Goal: Transaction & Acquisition: Purchase product/service

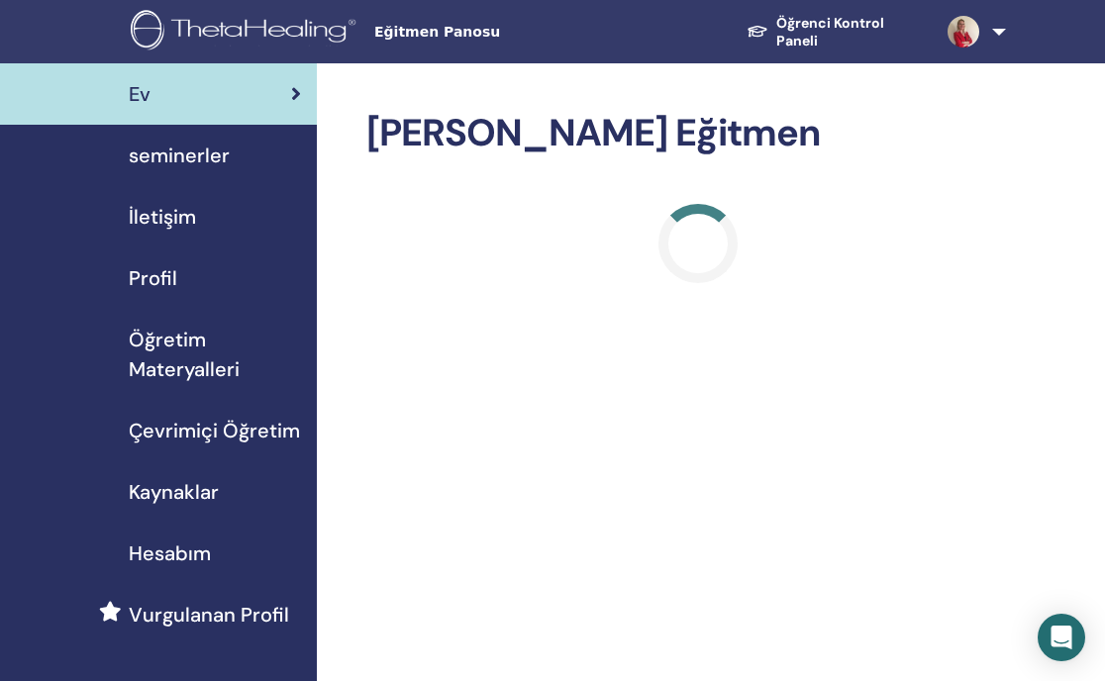
scroll to position [9, 0]
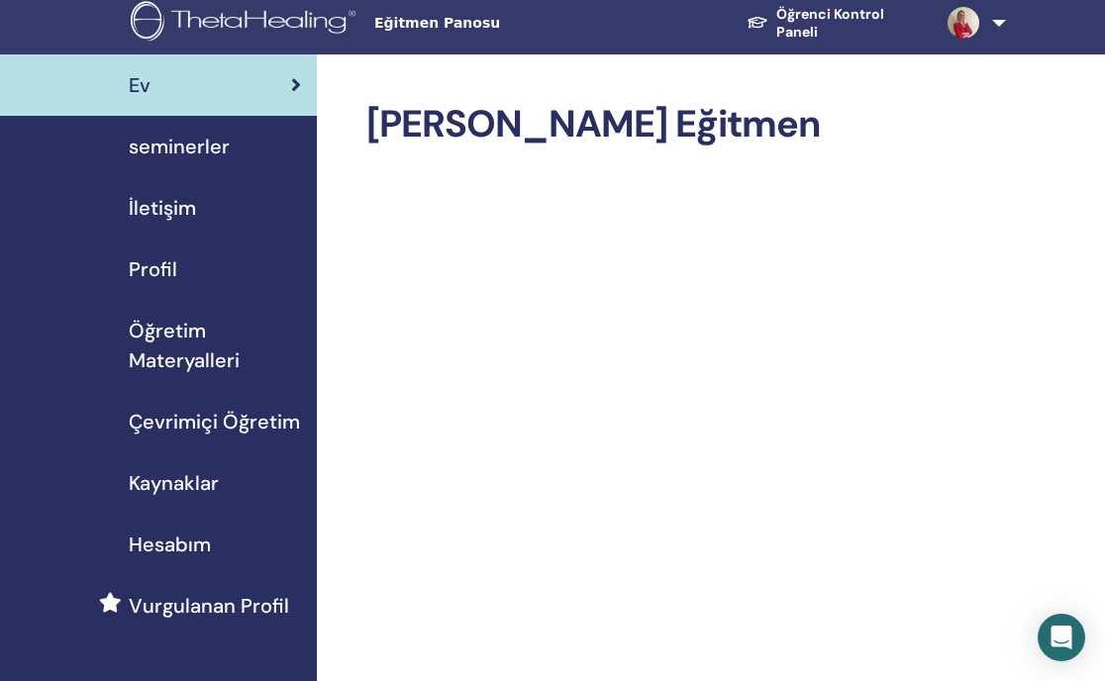
click at [1005, 29] on link at bounding box center [970, 22] width 76 height 63
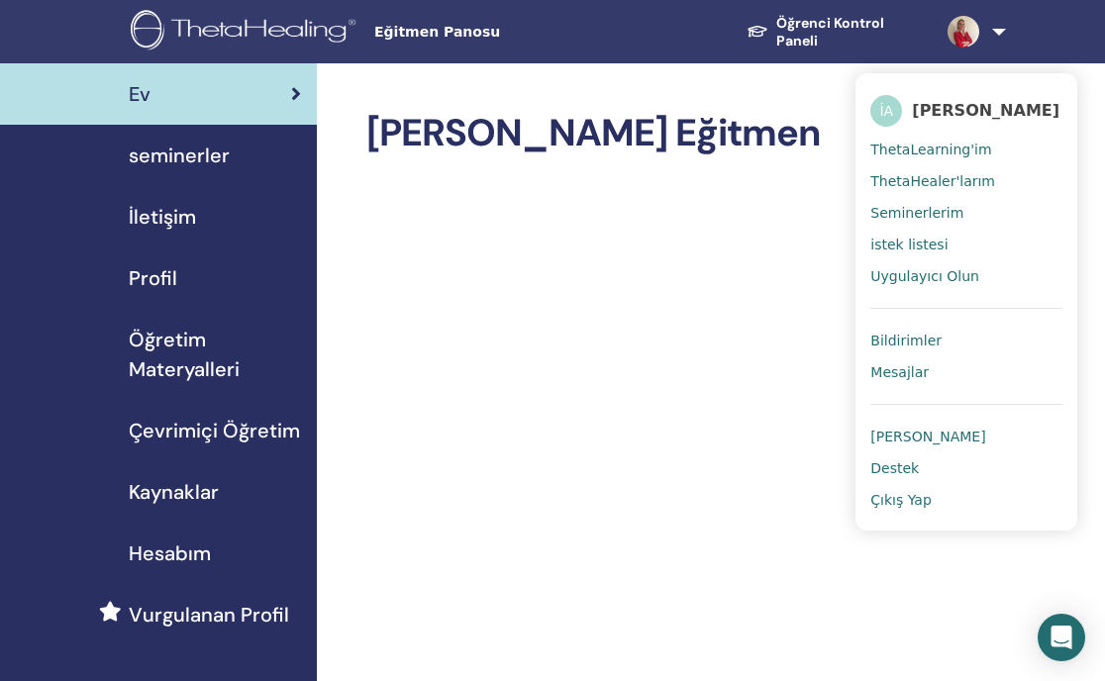
click at [187, 428] on span "Çevrimiçi Öğretim" at bounding box center [214, 431] width 171 height 30
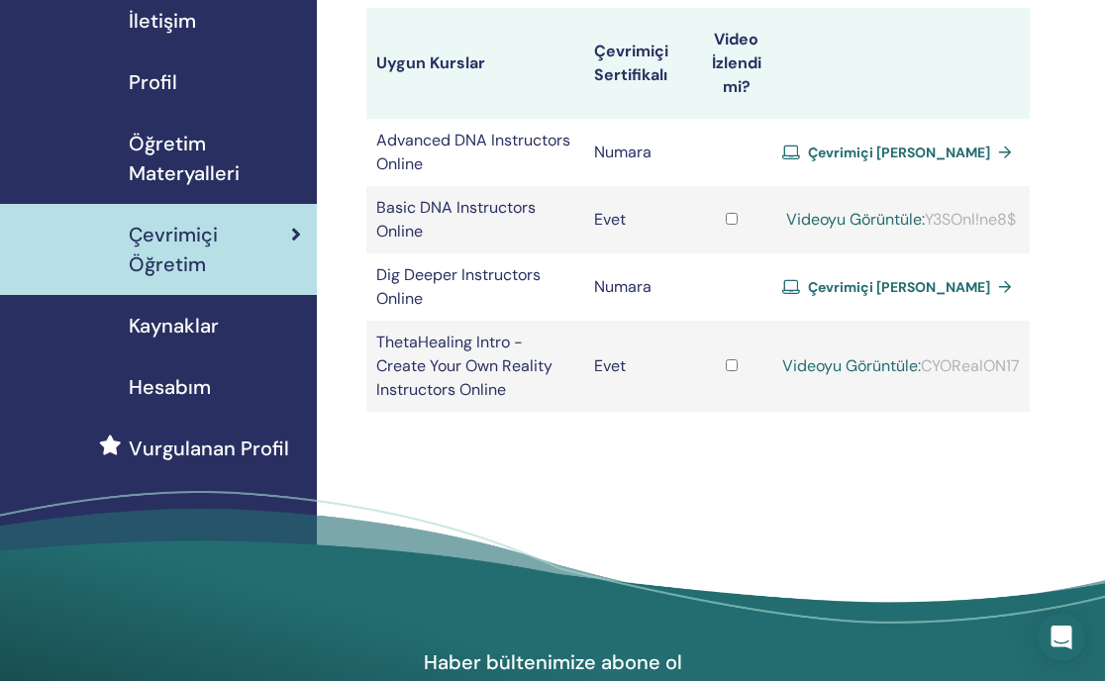
scroll to position [201, 0]
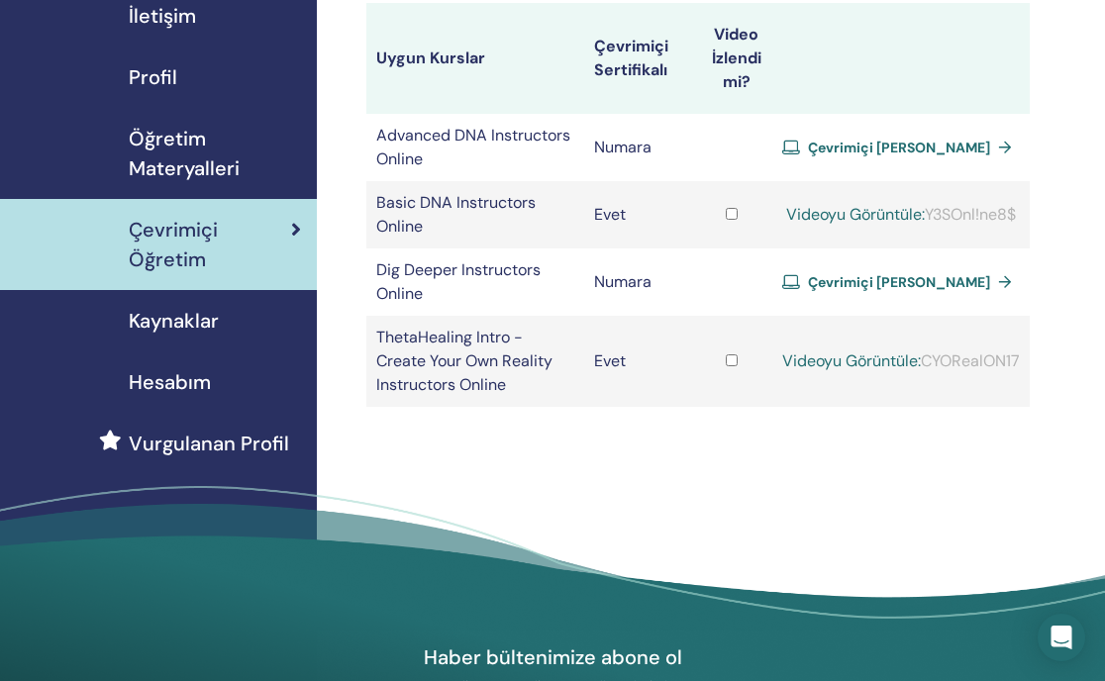
click at [862, 357] on link "Videoyu Görüntüle:" at bounding box center [851, 361] width 139 height 21
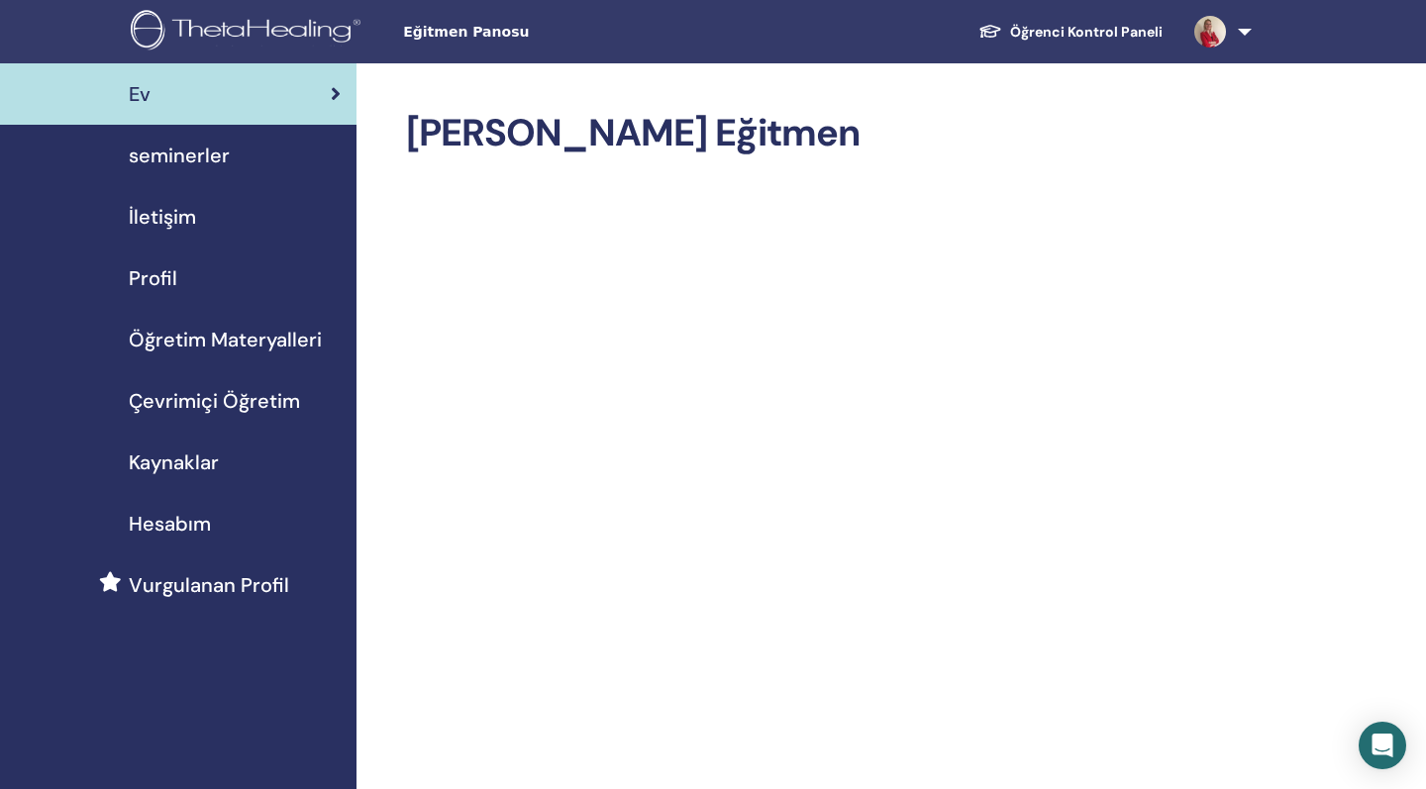
click at [206, 404] on span "Çevrimiçi Öğretim" at bounding box center [214, 401] width 171 height 30
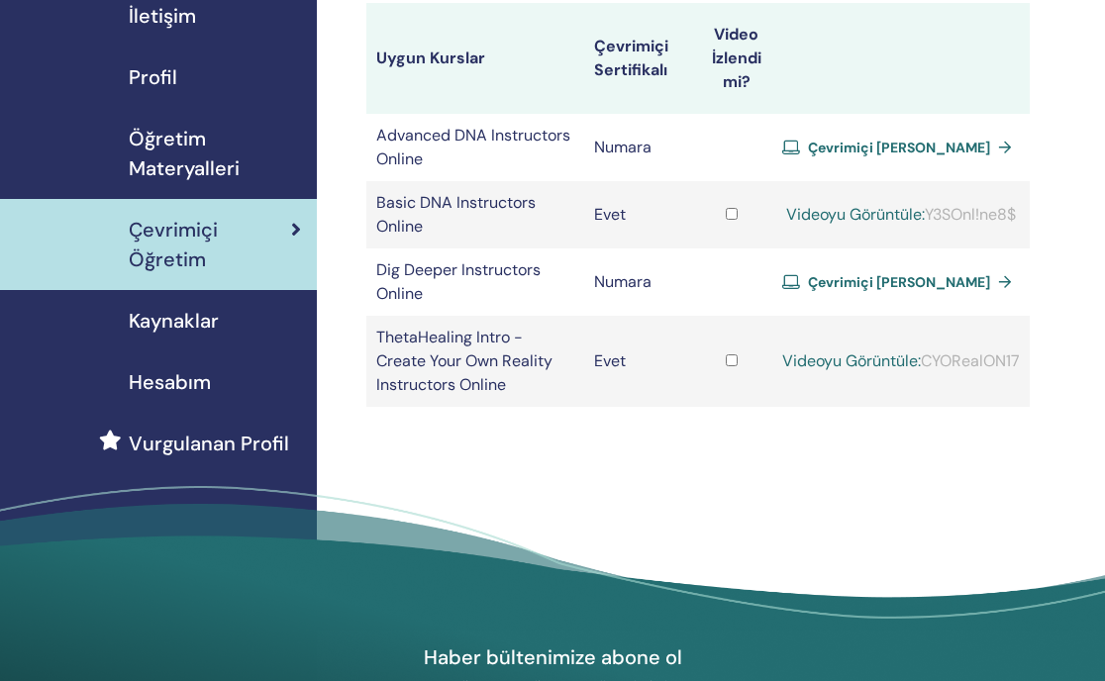
scroll to position [201, 0]
click at [904, 142] on span "Çevrimiçi Sertifika Alın" at bounding box center [899, 148] width 182 height 18
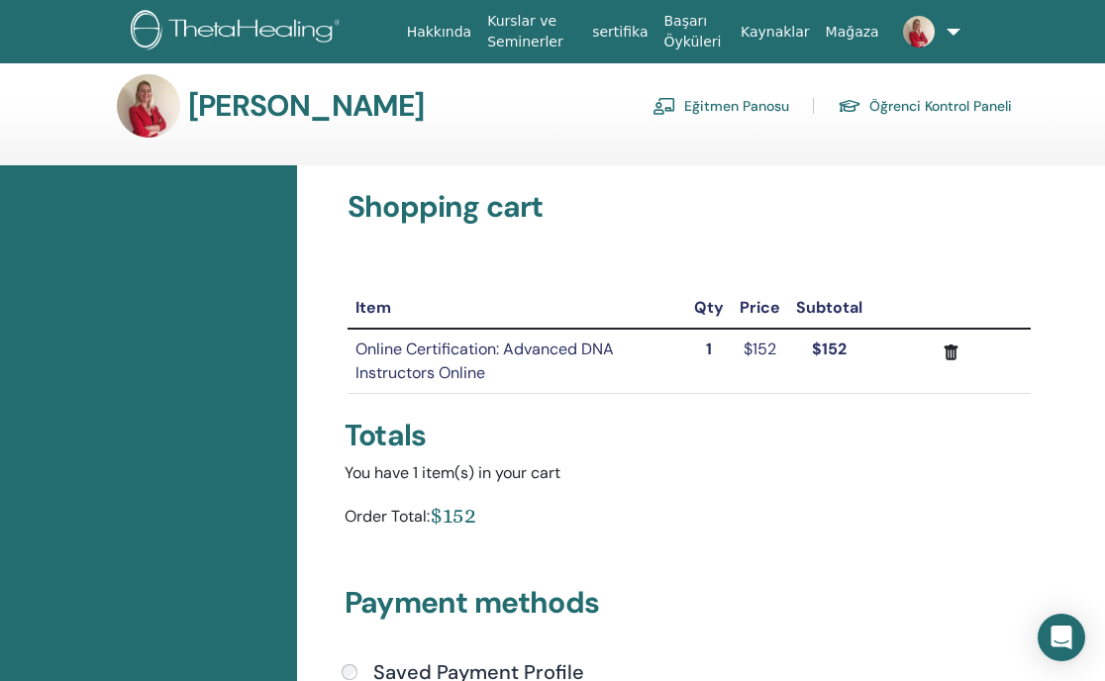
scroll to position [12, 0]
click at [470, 353] on td "Online Certification: Advanced DNA Instructors Online" at bounding box center [517, 362] width 339 height 65
click at [427, 491] on div "You have 1 item(s) in your cart Order Total: $152" at bounding box center [689, 500] width 713 height 76
click at [476, 517] on div "$152" at bounding box center [453, 516] width 47 height 29
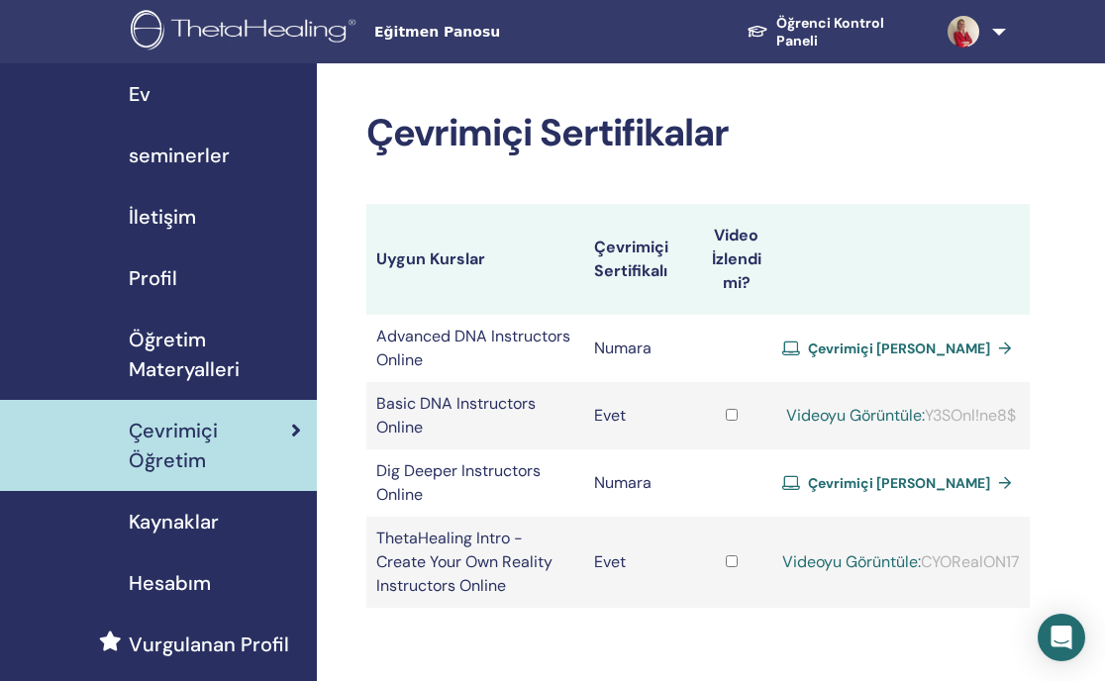
scroll to position [201, 0]
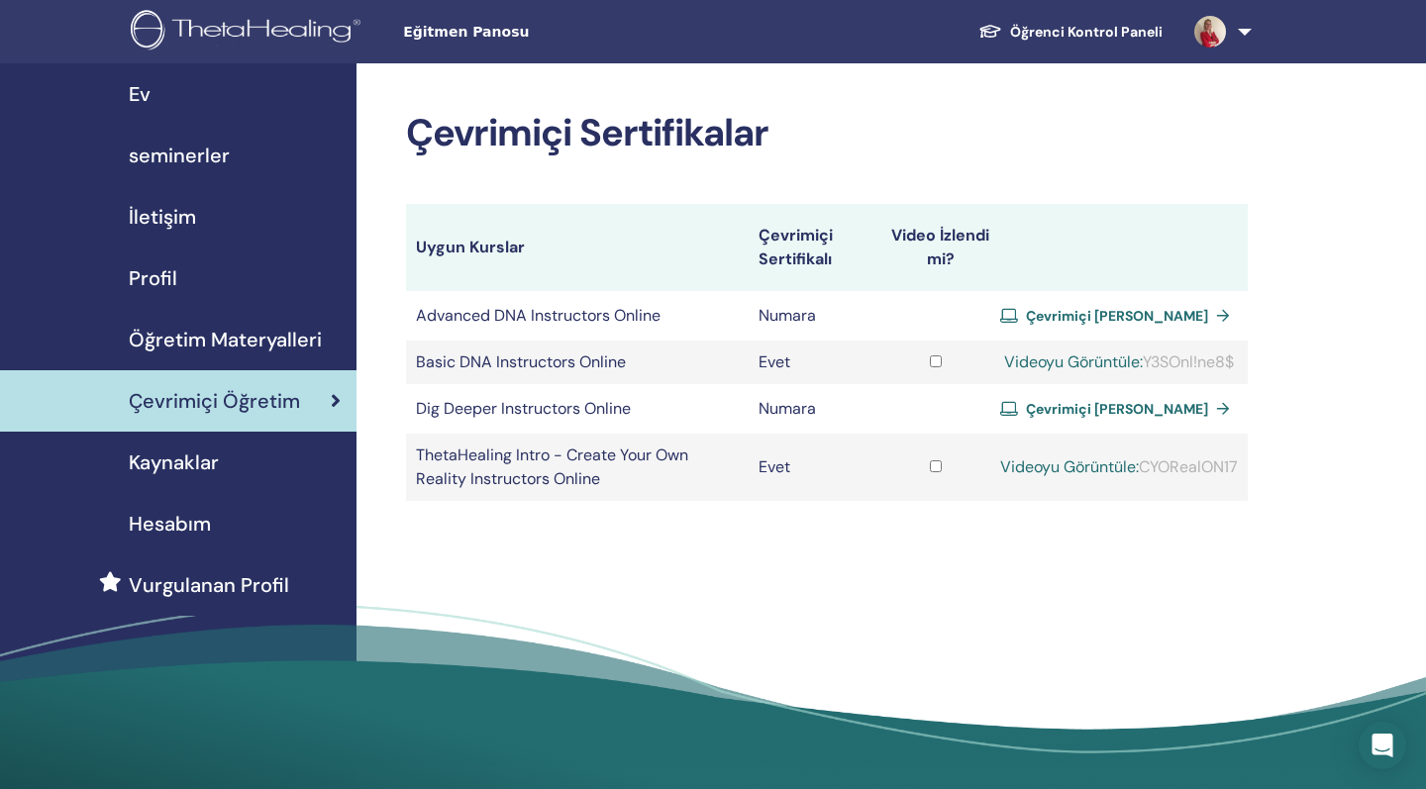
click at [173, 215] on span "İletişim" at bounding box center [162, 217] width 67 height 30
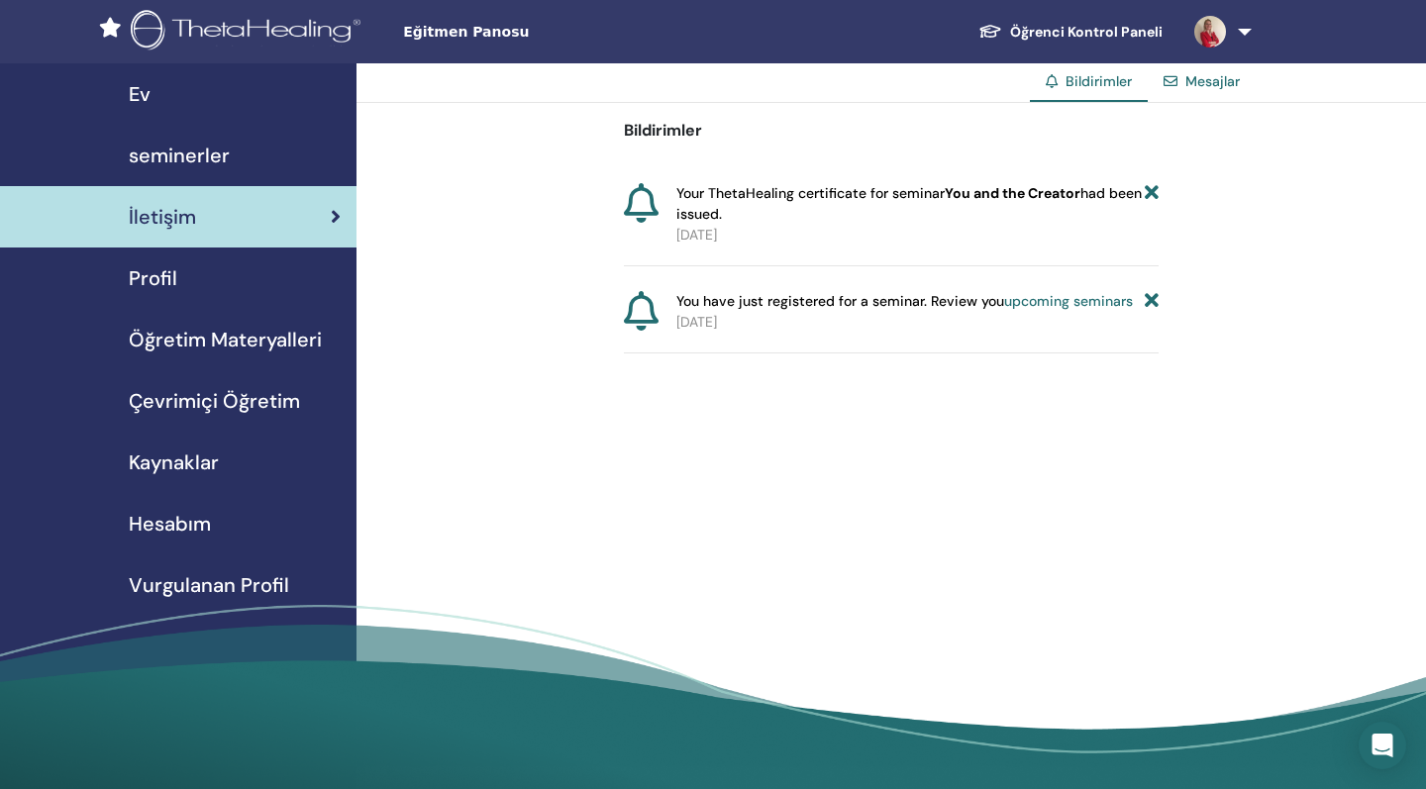
click at [151, 277] on span "Profil" at bounding box center [153, 278] width 49 height 30
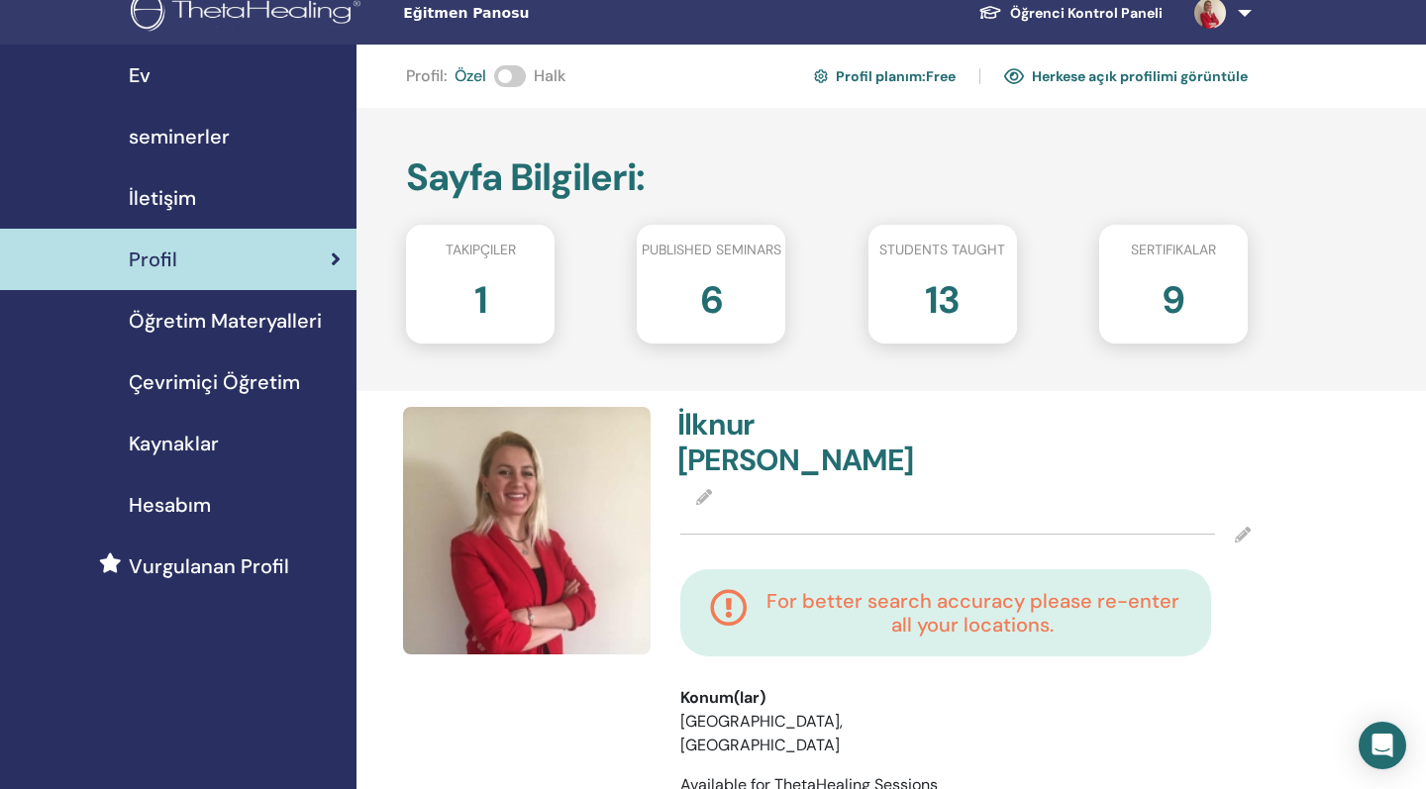
scroll to position [22, 0]
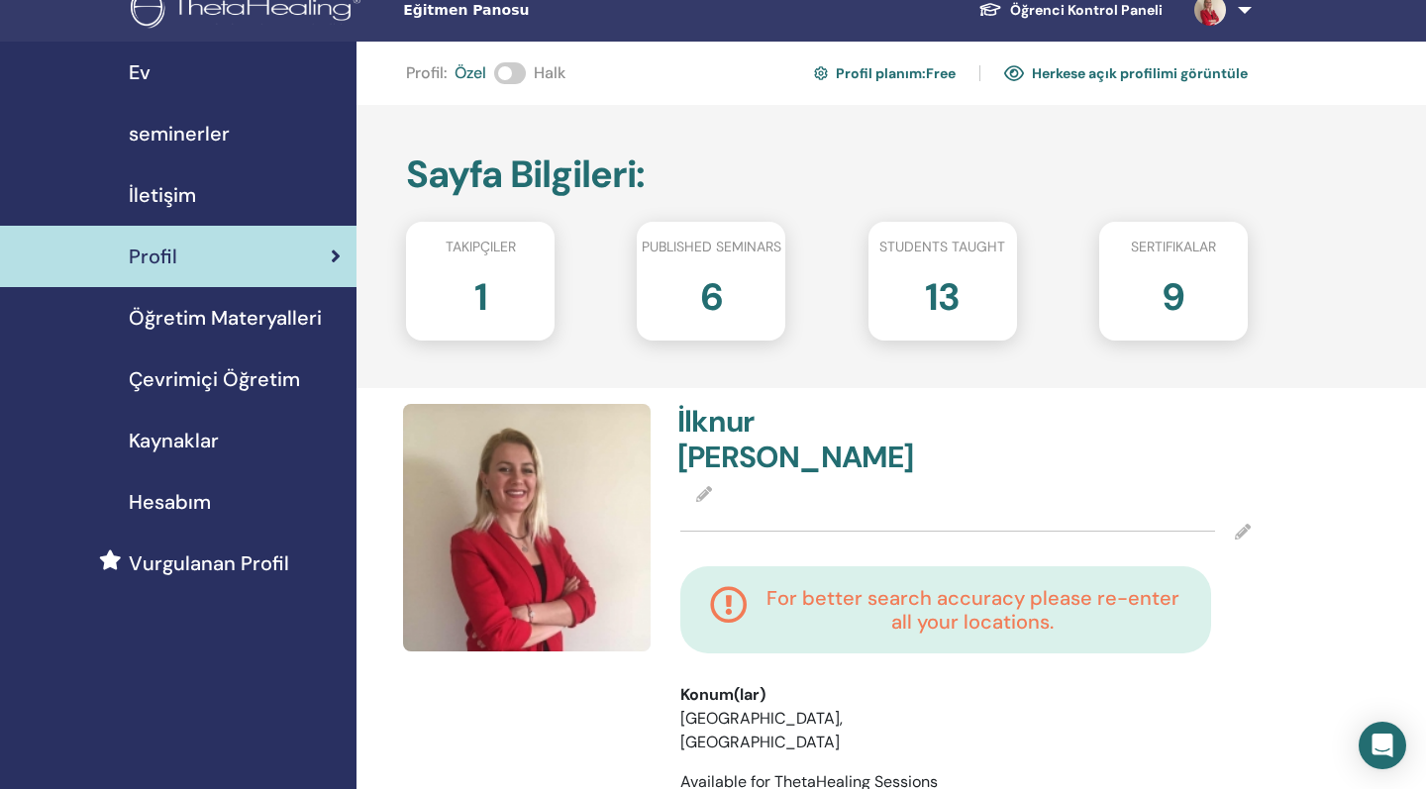
click at [938, 284] on h2 "13" at bounding box center [942, 292] width 35 height 55
click at [1168, 307] on h2 "9" at bounding box center [1173, 292] width 23 height 55
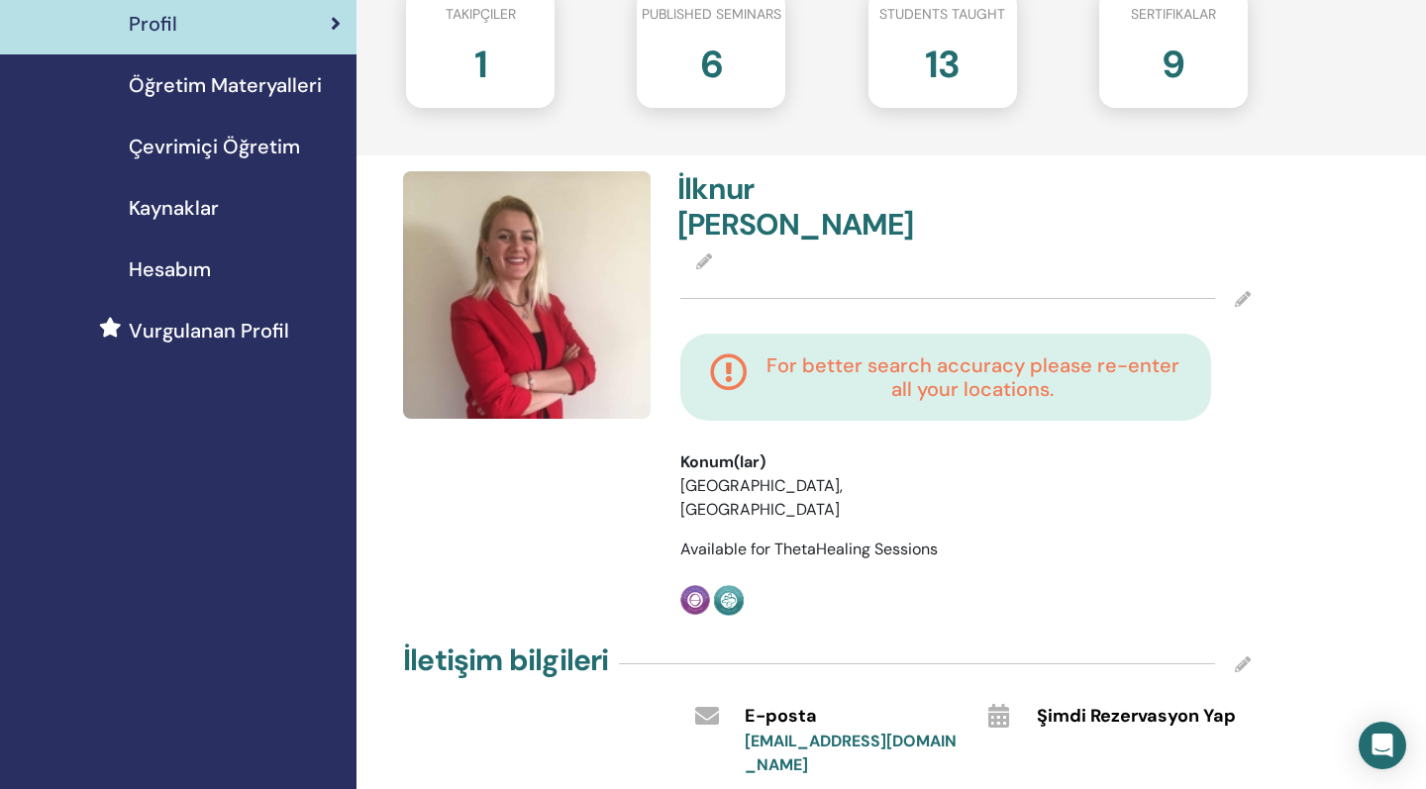
scroll to position [259, 0]
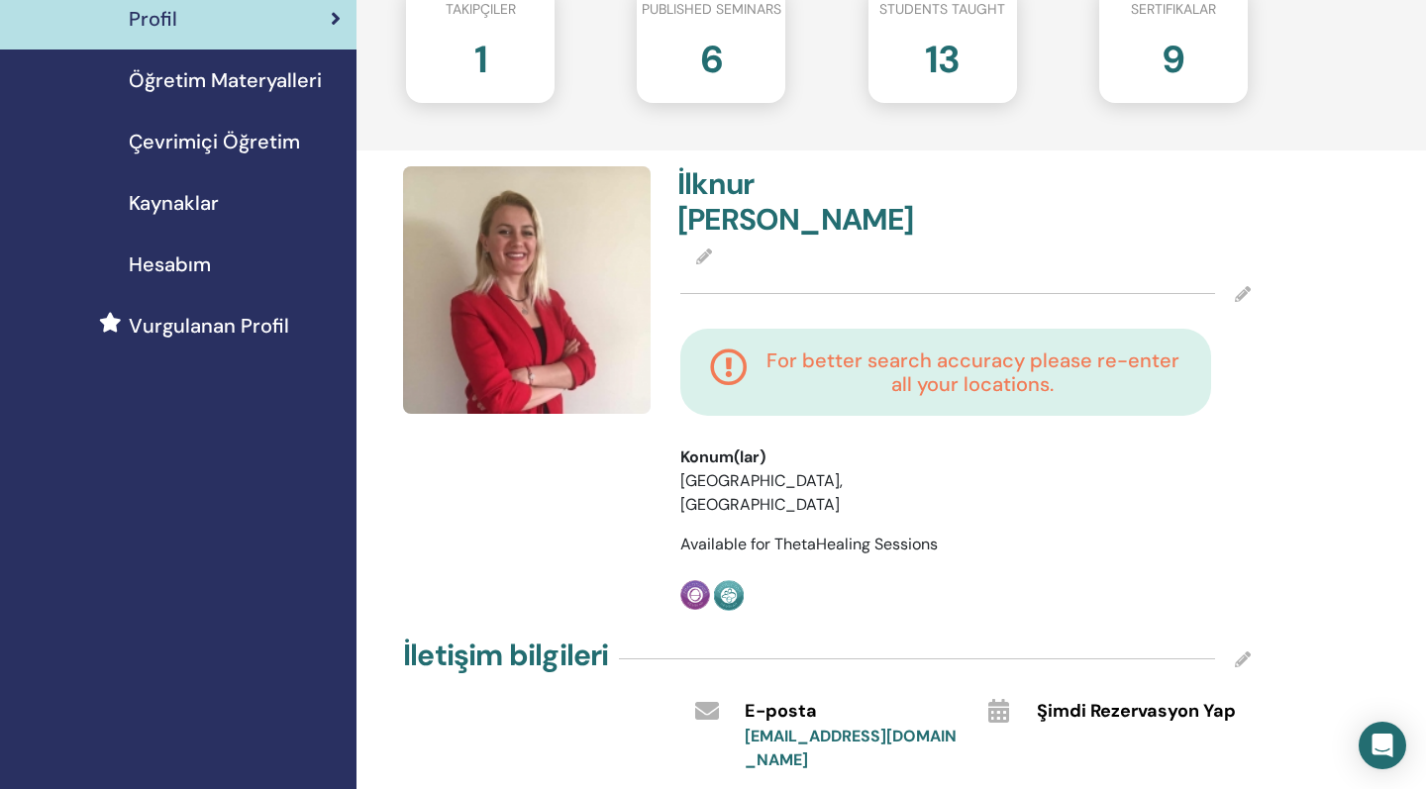
click at [1040, 383] on h4 "For better search accuracy please re-enter all your locations." at bounding box center [973, 373] width 418 height 48
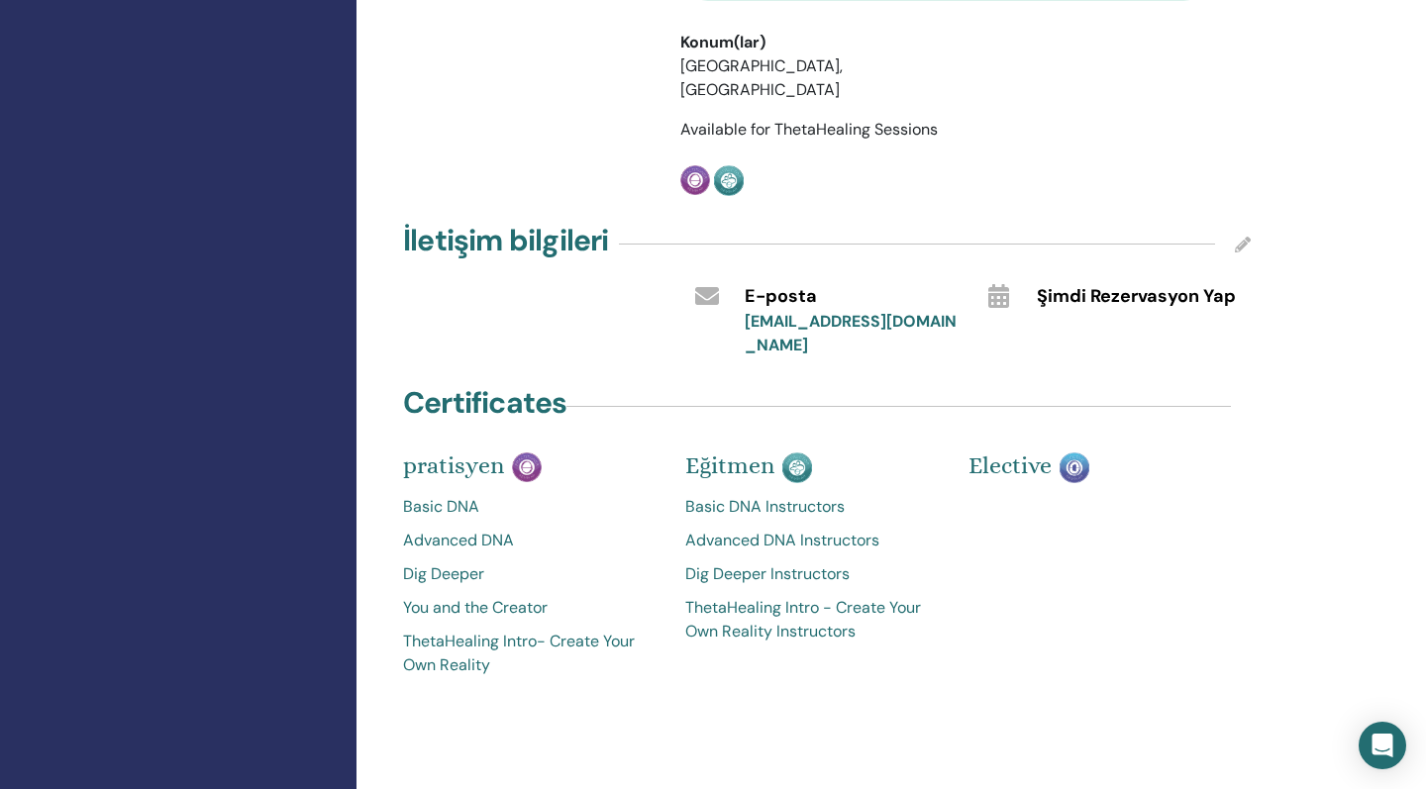
scroll to position [677, 0]
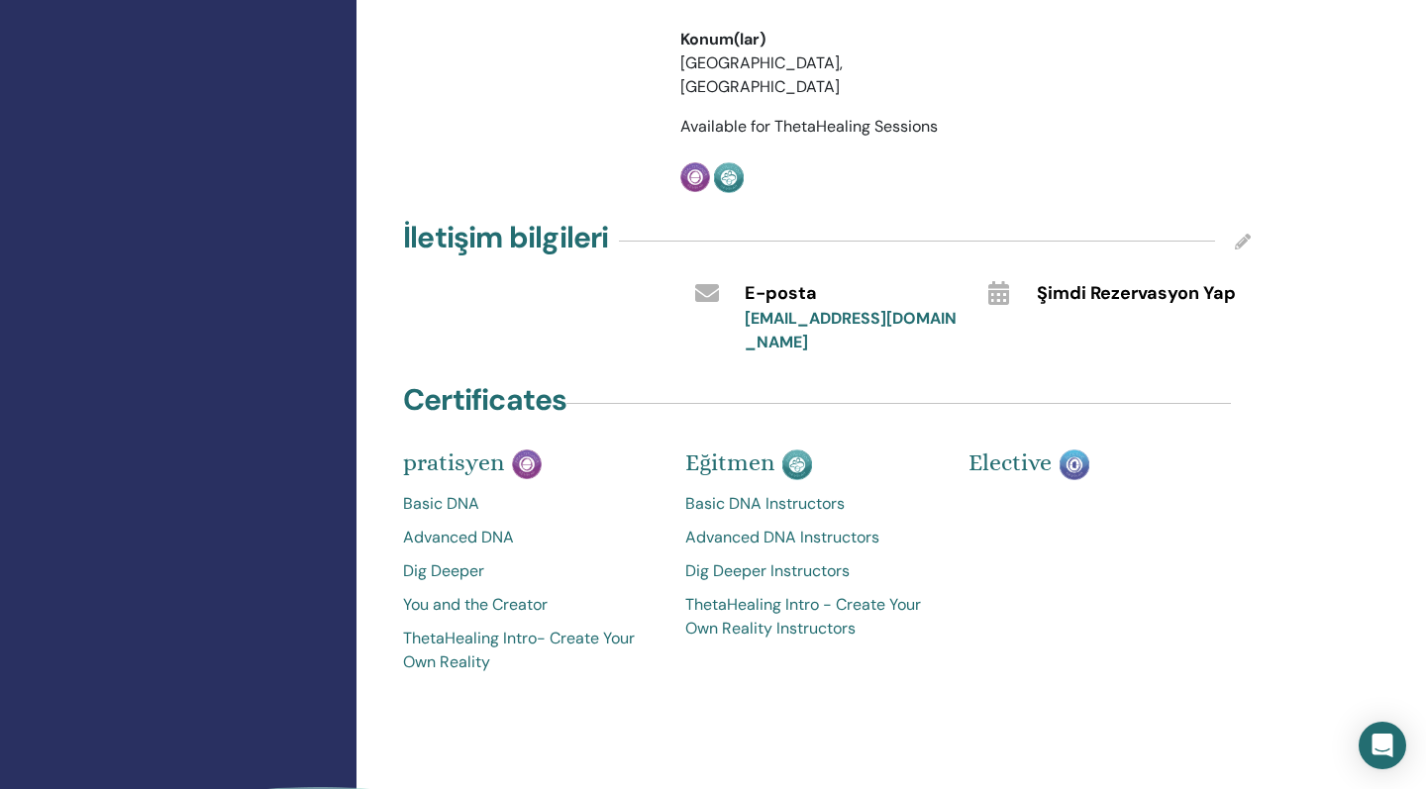
click at [1255, 495] on div "Certificates pratisyen Basic DNA Advanced DNA Dig Deeper You and the Creator Th…" at bounding box center [826, 531] width 871 height 305
